Goal: Transaction & Acquisition: Download file/media

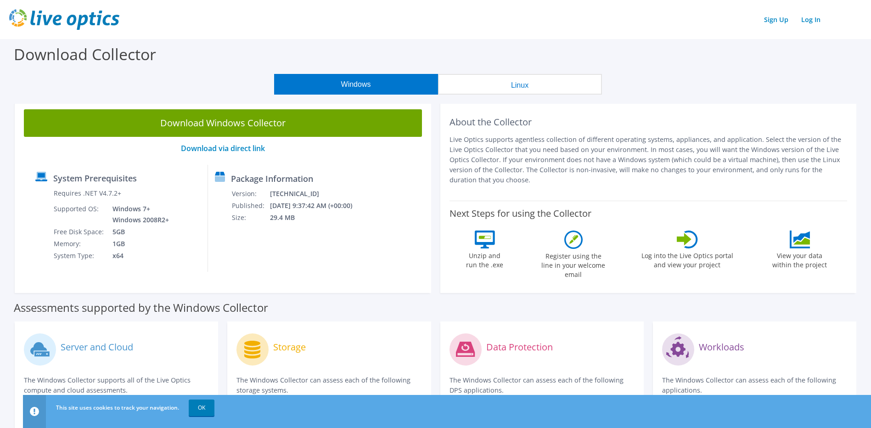
click at [496, 85] on button "Linux" at bounding box center [520, 84] width 164 height 21
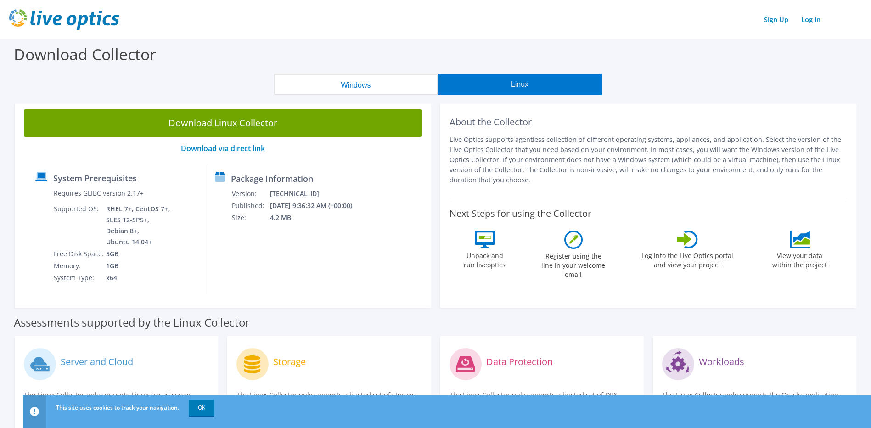
click at [354, 80] on button "Windows" at bounding box center [356, 84] width 164 height 21
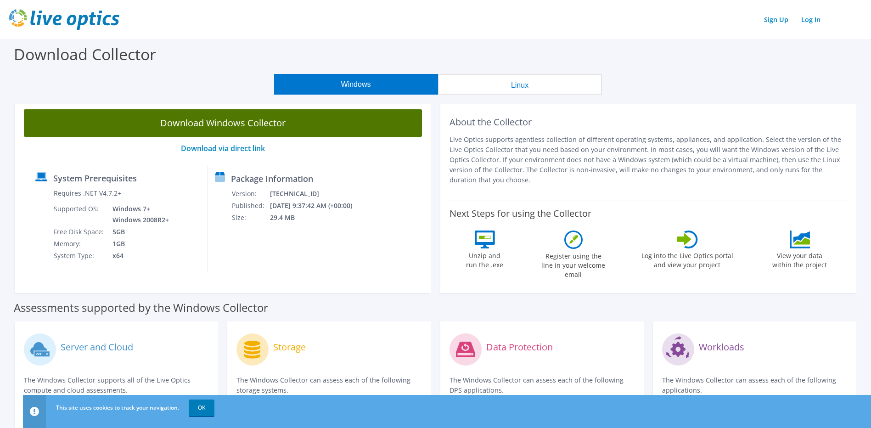
click at [236, 123] on link "Download Windows Collector" at bounding box center [223, 123] width 398 height 28
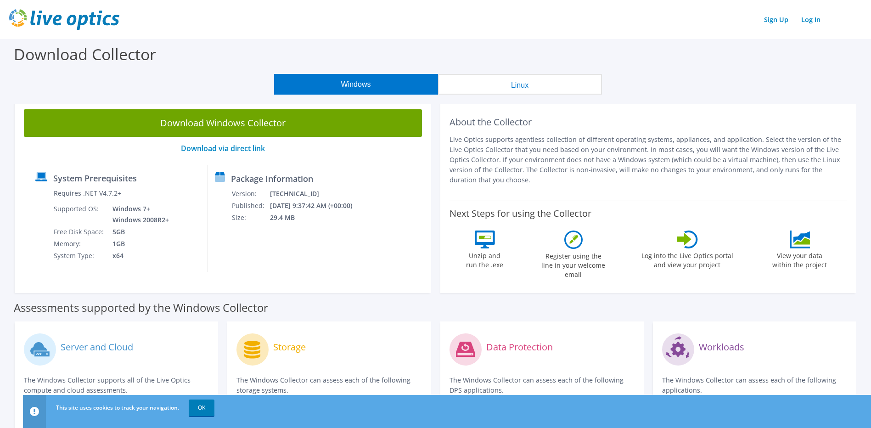
click at [542, 15] on div "Sign Up Log In" at bounding box center [435, 19] width 853 height 21
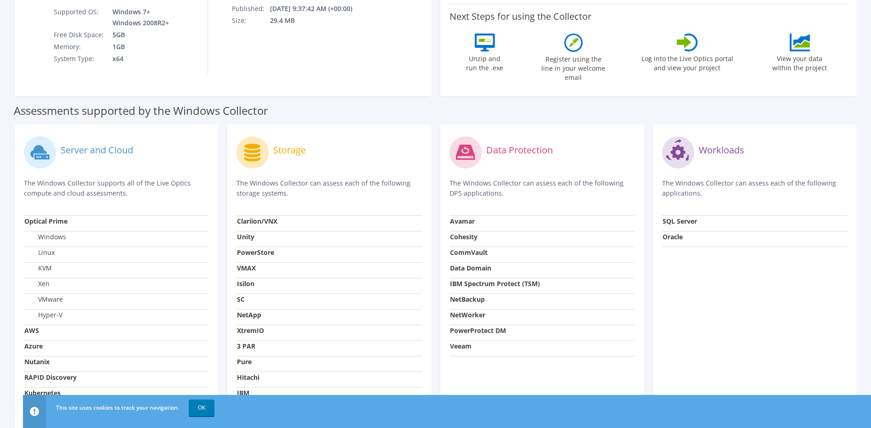
scroll to position [214, 0]
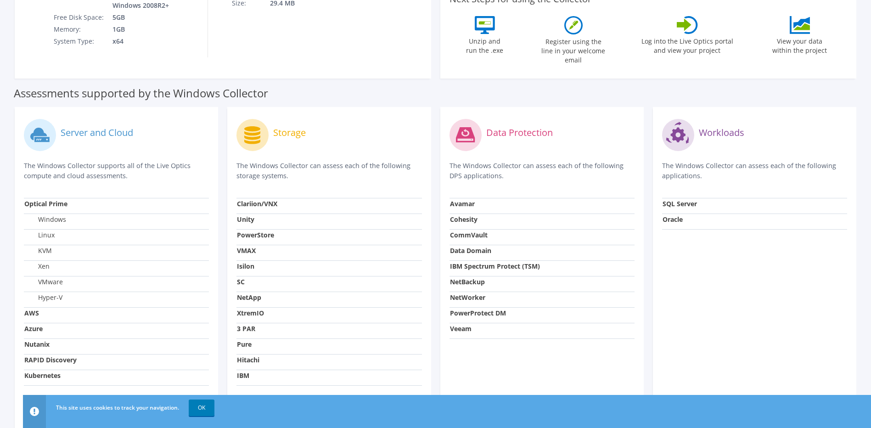
click at [57, 277] on label "VMware" at bounding box center [43, 281] width 39 height 9
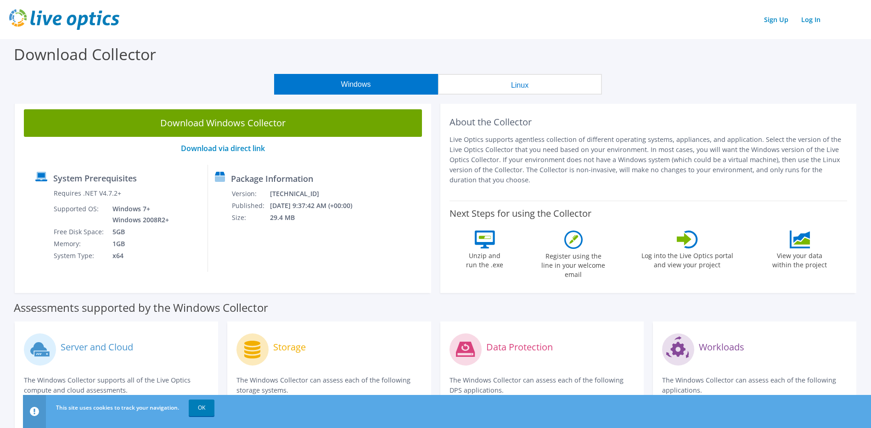
click at [514, 85] on button "Linux" at bounding box center [520, 84] width 164 height 21
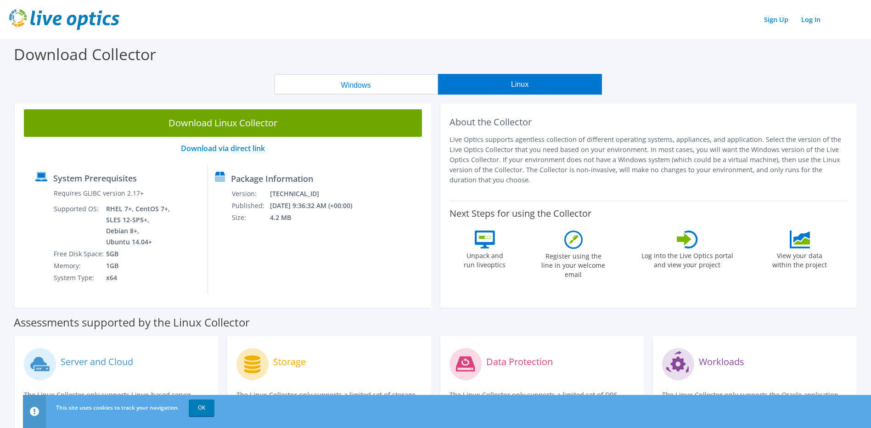
click at [365, 79] on button "Windows" at bounding box center [356, 84] width 164 height 21
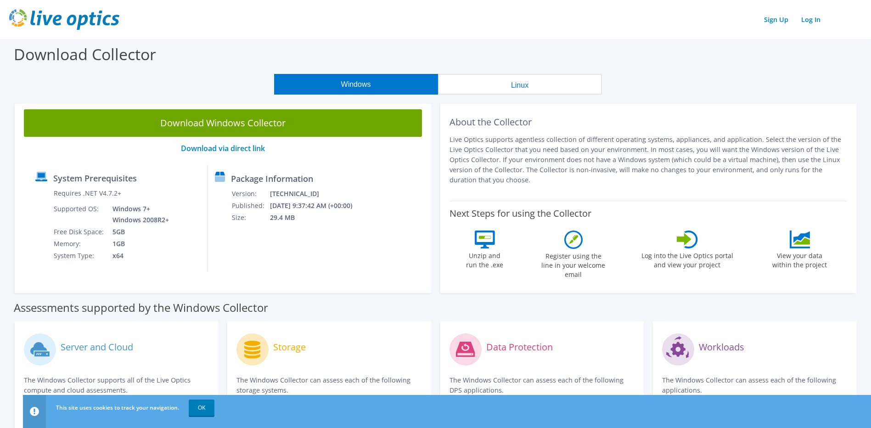
scroll to position [107, 0]
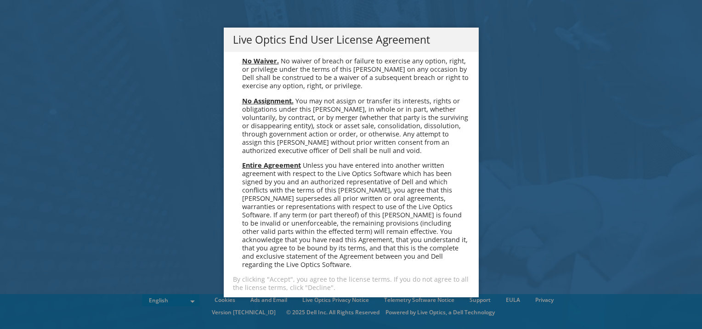
scroll to position [3473, 0]
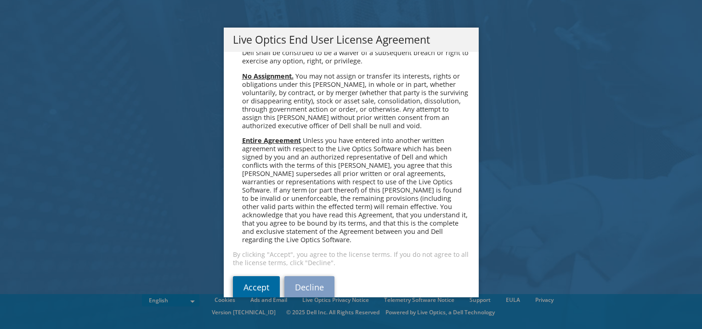
click at [250, 279] on link "Accept" at bounding box center [256, 287] width 47 height 22
